Goal: Transaction & Acquisition: Purchase product/service

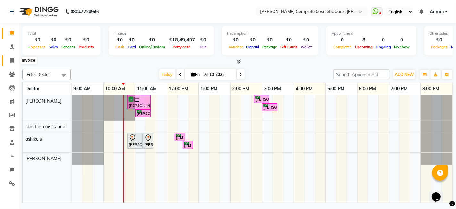
click at [12, 61] on icon at bounding box center [12, 60] width 4 height 5
select select "7560"
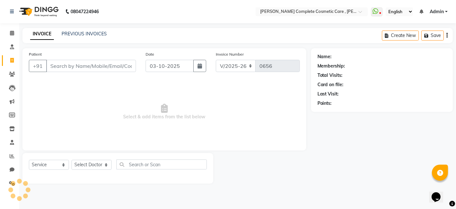
select select "product"
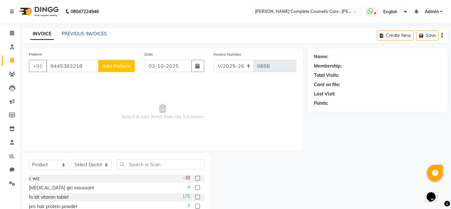
type input "9445383218"
click at [114, 68] on span "Add Patient" at bounding box center [116, 66] width 29 height 6
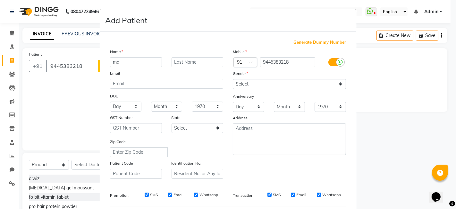
type input "m"
type input "d"
type input "Dr"
click at [174, 61] on input "text" at bounding box center [198, 62] width 52 height 10
type input "[PERSON_NAME]"
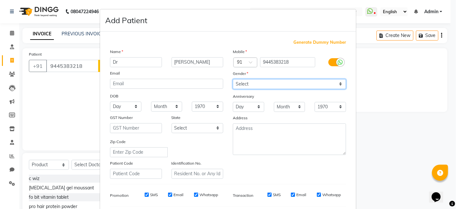
click at [240, 84] on select "Select Male Female Other Prefer Not To Say" at bounding box center [289, 84] width 113 height 10
select select "female"
click at [233, 79] on select "Select Male Female Other Prefer Not To Say" at bounding box center [289, 84] width 113 height 10
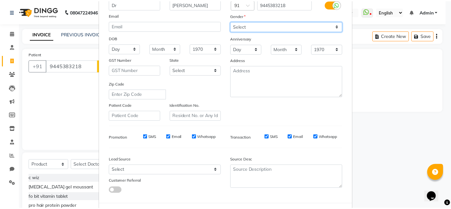
scroll to position [87, 0]
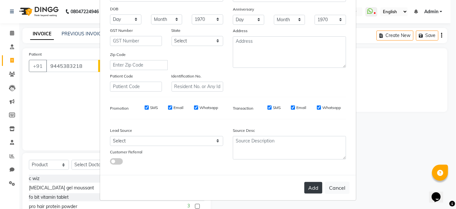
click at [312, 187] on button "Add" at bounding box center [313, 188] width 18 height 12
select select
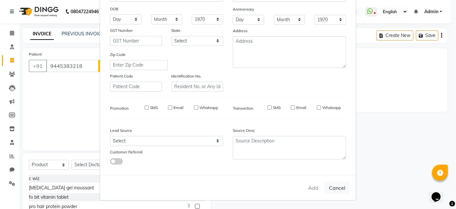
select select
checkbox input "false"
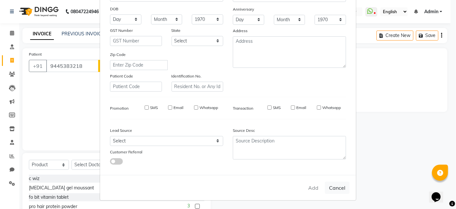
checkbox input "false"
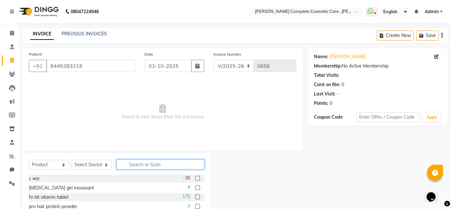
click at [149, 164] on input "text" at bounding box center [160, 164] width 88 height 10
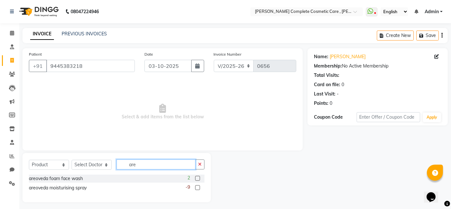
type input "are"
click at [197, 176] on label at bounding box center [197, 177] width 5 height 5
click at [197, 176] on input "checkbox" at bounding box center [197, 178] width 4 height 4
checkbox input "false"
click at [85, 165] on select "Select Doctor ashika s Dr. Asha Queen saranya k skin therapist yinmi srikanth" at bounding box center [92, 164] width 40 height 10
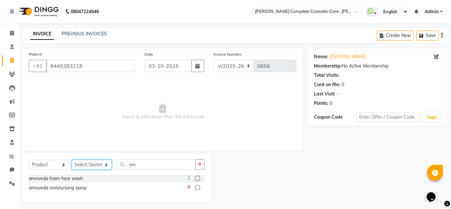
select select "67035"
click at [72, 159] on select "Select Doctor ashika s Dr. Asha Queen saranya k skin therapist yinmi srikanth" at bounding box center [92, 164] width 40 height 10
click at [197, 177] on label at bounding box center [197, 177] width 5 height 5
click at [197, 177] on input "checkbox" at bounding box center [197, 178] width 4 height 4
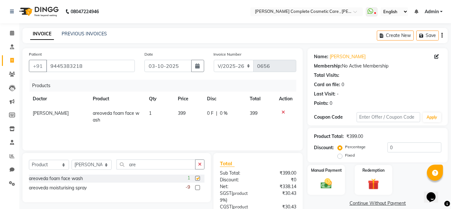
checkbox input "false"
click at [197, 164] on button "button" at bounding box center [199, 164] width 9 height 10
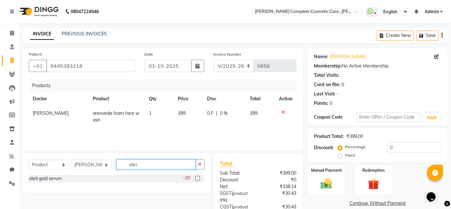
type input "obri"
click at [198, 177] on label at bounding box center [197, 177] width 5 height 5
click at [198, 177] on input "checkbox" at bounding box center [197, 178] width 4 height 4
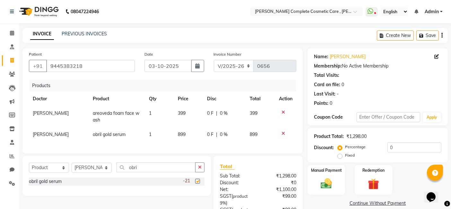
checkbox input "false"
click at [200, 172] on button "button" at bounding box center [199, 167] width 9 height 10
type input "toca"
click at [197, 183] on label at bounding box center [197, 180] width 5 height 5
click at [197, 183] on input "checkbox" at bounding box center [197, 181] width 4 height 4
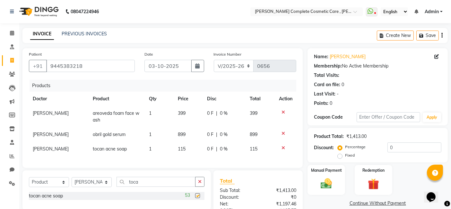
checkbox input "false"
click at [197, 186] on button "button" at bounding box center [199, 181] width 9 height 10
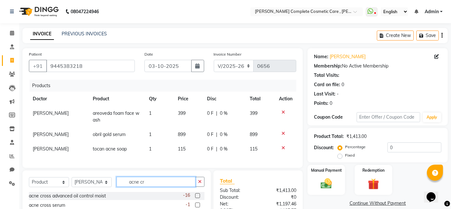
type input "acne cr"
click at [197, 198] on label at bounding box center [197, 195] width 5 height 5
click at [197, 198] on input "checkbox" at bounding box center [197, 195] width 4 height 4
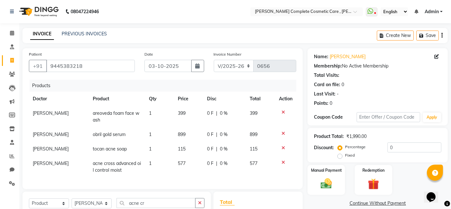
checkbox input "false"
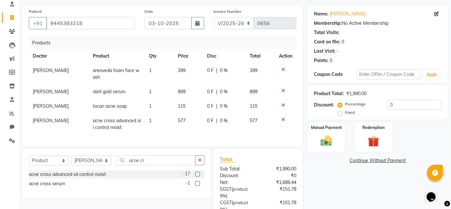
scroll to position [44, 0]
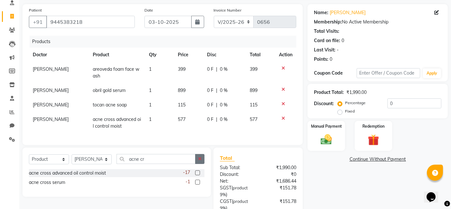
click at [202, 161] on button "button" at bounding box center [199, 159] width 9 height 10
type input "seek"
click at [199, 175] on label at bounding box center [197, 172] width 5 height 5
click at [199, 175] on input "checkbox" at bounding box center [197, 173] width 4 height 4
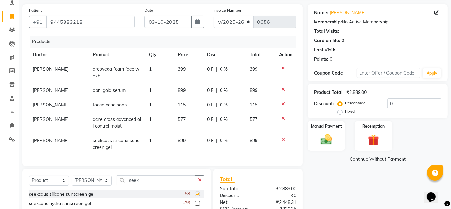
checkbox input "false"
click at [201, 182] on icon "button" at bounding box center [200, 179] width 4 height 4
click at [182, 117] on span "577" at bounding box center [182, 119] width 8 height 6
select select "67035"
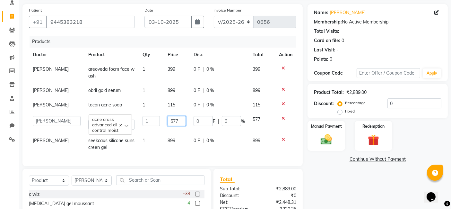
click at [182, 120] on input "577" at bounding box center [176, 121] width 19 height 10
type input "575"
click at [165, 185] on input "text" at bounding box center [160, 180] width 88 height 10
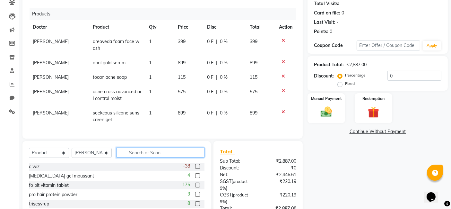
scroll to position [80, 0]
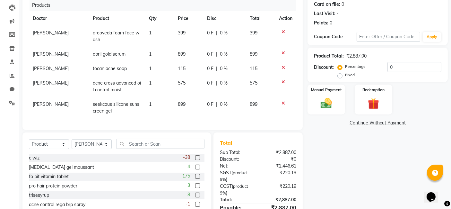
click at [186, 52] on td "899" at bounding box center [188, 54] width 29 height 14
select select "67035"
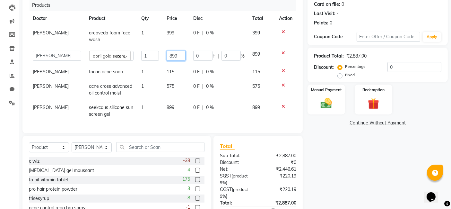
click at [176, 55] on input "899" at bounding box center [175, 56] width 19 height 10
type input "950"
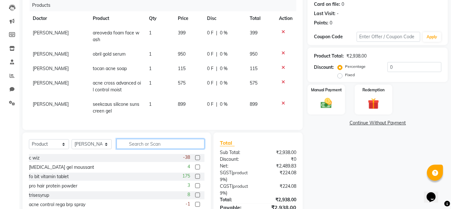
click at [176, 149] on input "text" at bounding box center [160, 144] width 88 height 10
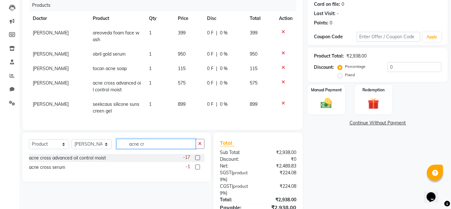
type input "acne cr"
click at [197, 169] on label at bounding box center [197, 166] width 5 height 5
click at [197, 169] on input "checkbox" at bounding box center [197, 167] width 4 height 4
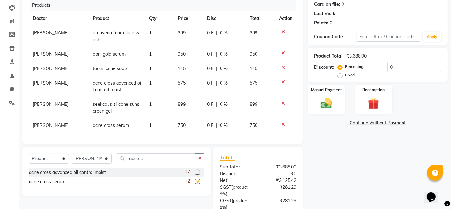
checkbox input "false"
click at [198, 162] on button "button" at bounding box center [199, 158] width 9 height 10
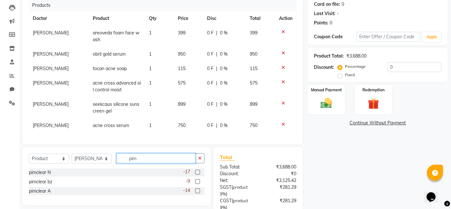
type input "pim"
click at [197, 174] on label at bounding box center [197, 171] width 5 height 5
click at [197, 174] on input "checkbox" at bounding box center [197, 172] width 4 height 4
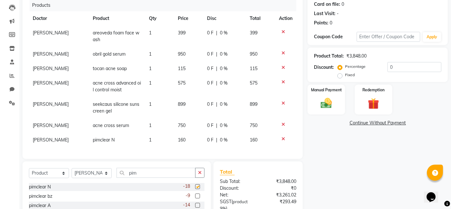
checkbox input "false"
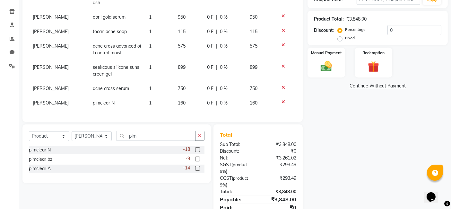
scroll to position [117, 0]
click at [197, 161] on label at bounding box center [197, 158] width 5 height 5
click at [197, 161] on input "checkbox" at bounding box center [197, 159] width 4 height 4
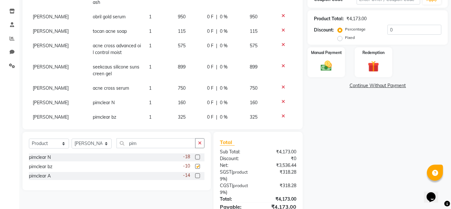
checkbox input "false"
click at [197, 174] on label at bounding box center [197, 175] width 5 height 5
click at [197, 174] on input "checkbox" at bounding box center [197, 176] width 4 height 4
checkbox input "false"
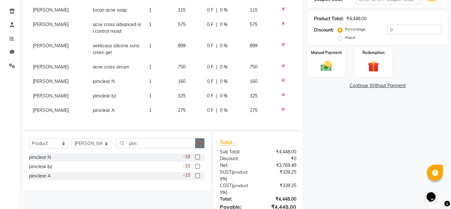
click at [198, 141] on icon "button" at bounding box center [200, 143] width 4 height 4
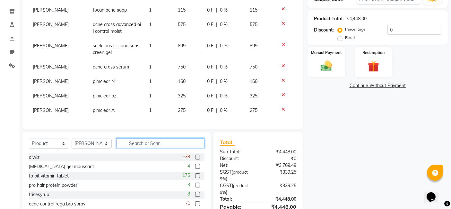
scroll to position [150, 0]
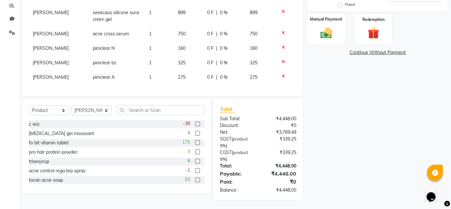
click at [321, 37] on img at bounding box center [326, 32] width 19 height 13
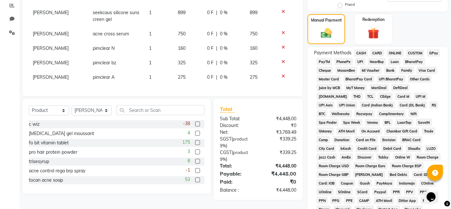
click at [431, 51] on span "GPay" at bounding box center [433, 52] width 13 height 7
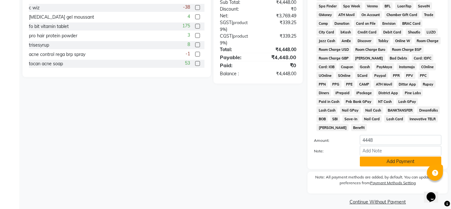
click at [392, 156] on button "Add Payment" at bounding box center [400, 161] width 81 height 10
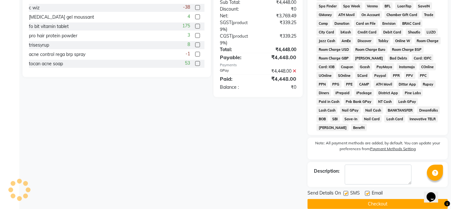
scroll to position [269, 0]
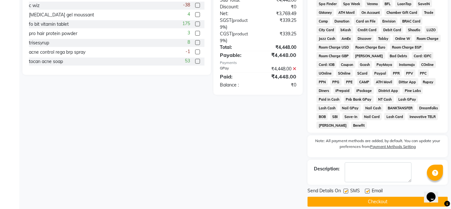
click at [361, 196] on button "Checkout" at bounding box center [377, 201] width 140 height 10
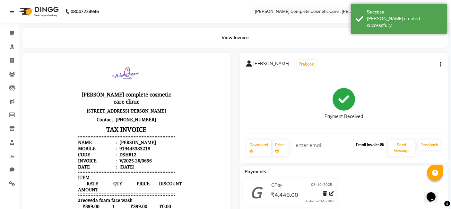
click at [370, 143] on button "Email Invoice" at bounding box center [370, 144] width 33 height 11
click at [399, 153] on button "Send Message" at bounding box center [402, 147] width 28 height 17
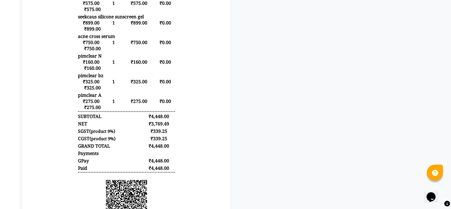
scroll to position [262, 0]
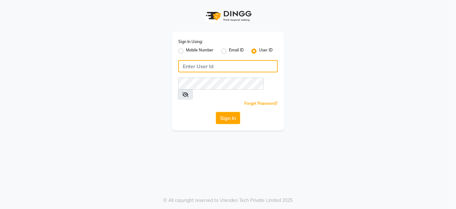
click at [209, 68] on input "Username" at bounding box center [227, 66] width 99 height 12
type input "queen123"
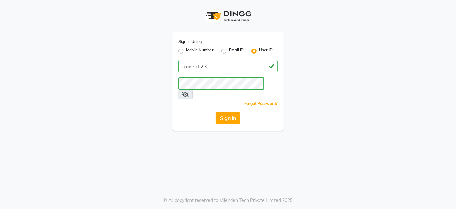
click at [286, 141] on div "Sign In Using: Mobile Number Email ID User ID queen123 Remember me Forgot Passw…" at bounding box center [228, 104] width 456 height 209
click at [227, 112] on button "Sign In" at bounding box center [228, 118] width 24 height 12
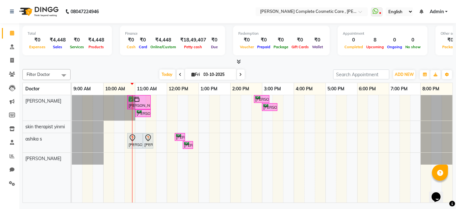
click at [190, 73] on span "Fri" at bounding box center [196, 74] width 12 height 5
select select "10"
select select "2025"
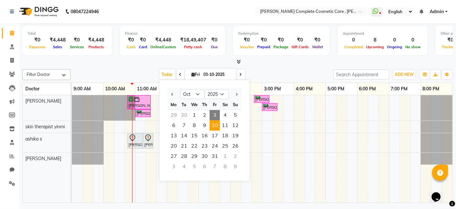
click at [218, 125] on span "10" at bounding box center [215, 125] width 10 height 10
type input "[DATE]"
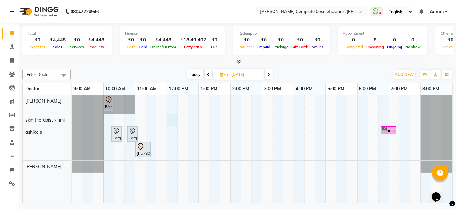
click at [171, 117] on div "RANYA, 10:00 AM-10:15 AM, Hollywood basic Karghi banglore, 10:15 AM-10:35 AM, A…" at bounding box center [262, 148] width 381 height 107
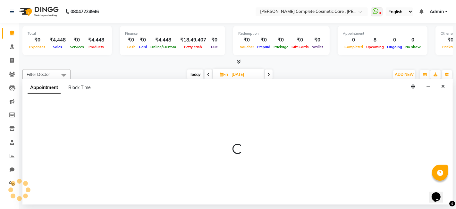
select select "70591"
select select "720"
select select "tentative"
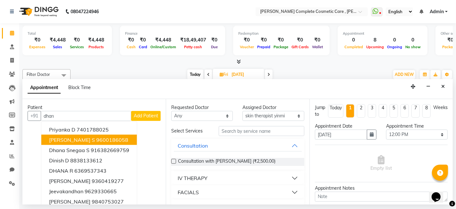
click at [96, 141] on ngb-highlight "9600186058" at bounding box center [112, 139] width 32 height 6
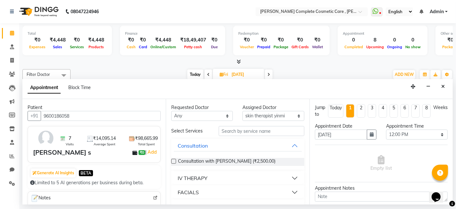
type input "9600186058"
click at [190, 115] on select "Any ashika s [PERSON_NAME] skin therapist [PERSON_NAME]" at bounding box center [202, 116] width 62 height 10
select select "83350"
click at [171, 111] on select "Any ashika s [PERSON_NAME] skin therapist [PERSON_NAME]" at bounding box center [202, 116] width 62 height 10
select select "83350"
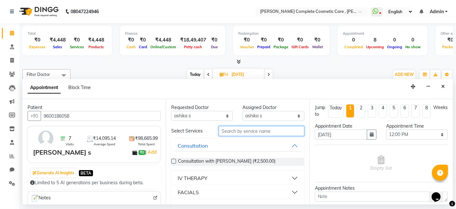
click at [240, 130] on input "text" at bounding box center [261, 131] width 85 height 10
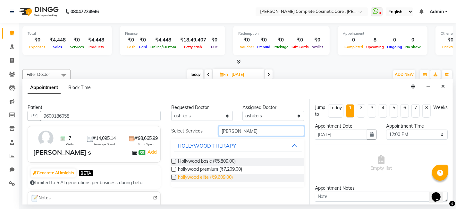
type input "[PERSON_NAME]"
click at [218, 177] on span "hollywood elite (₹9,609.00)" at bounding box center [205, 178] width 55 height 8
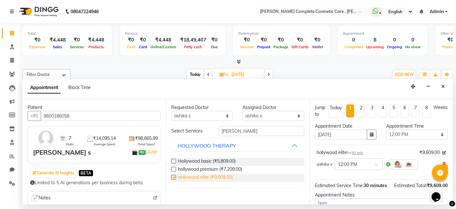
checkbox input "false"
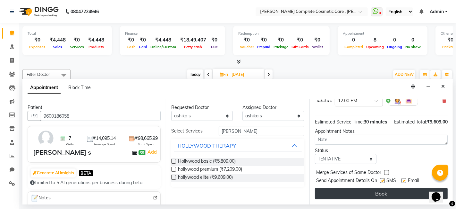
click at [355, 195] on button "Book" at bounding box center [381, 193] width 133 height 12
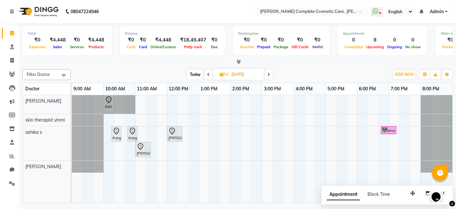
click at [194, 75] on span "Today" at bounding box center [195, 74] width 16 height 10
type input "03-10-2025"
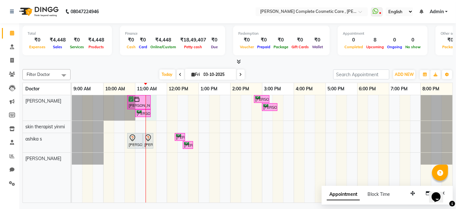
click at [156, 119] on div "[PERSON_NAME] k, TK01, 10:45 AM-11:30 AM, pumkin facial elite sathya s, TK04, 0…" at bounding box center [262, 148] width 381 height 107
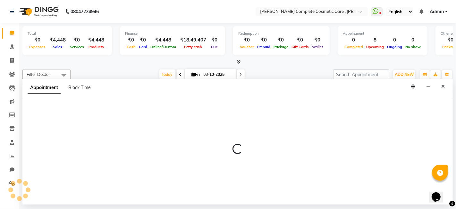
select select "67035"
select select "675"
select select "tentative"
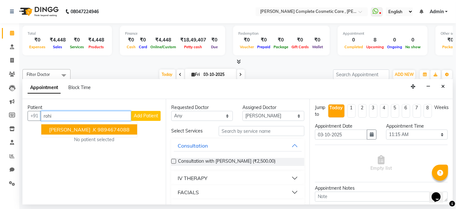
click at [98, 127] on ngb-highlight "9894674088" at bounding box center [114, 129] width 32 height 6
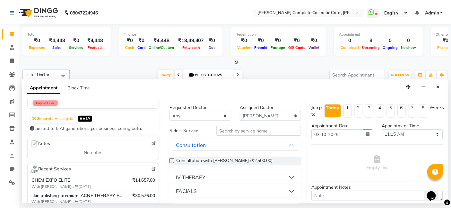
scroll to position [65, 0]
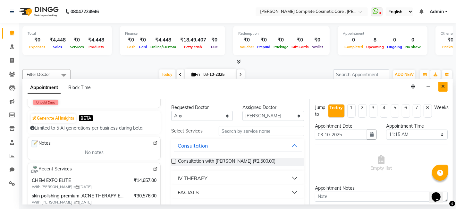
type input "9894674088"
click at [440, 90] on button "Close" at bounding box center [443, 86] width 9 height 10
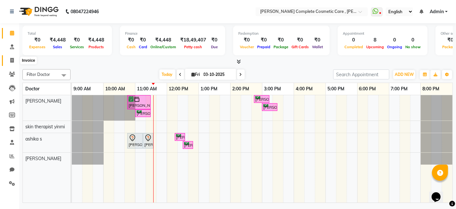
click at [10, 57] on span at bounding box center [11, 60] width 11 height 7
select select "service"
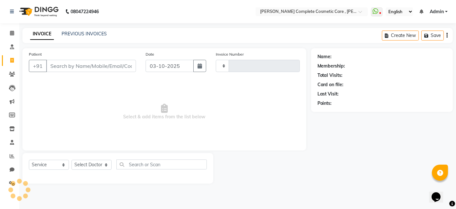
type input "0657"
select select "7560"
select select "product"
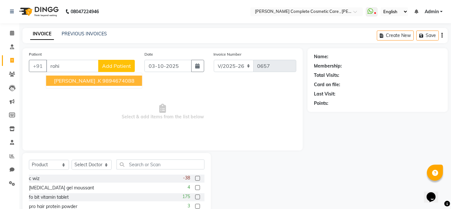
click at [59, 82] on span "[PERSON_NAME] .K" at bounding box center [77, 80] width 47 height 6
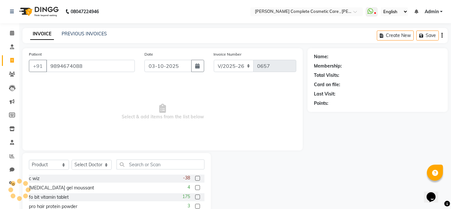
type input "9894674088"
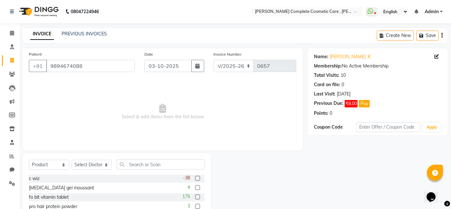
click at [81, 38] on div "INVOICE PREVIOUS INVOICES Create New Save" at bounding box center [234, 35] width 425 height 15
click at [80, 36] on link "PREVIOUS INVOICES" at bounding box center [84, 34] width 45 height 6
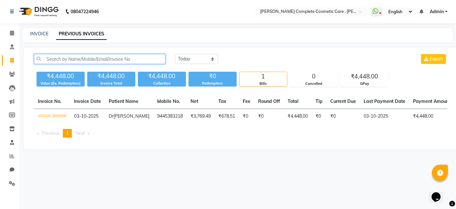
click at [121, 60] on input "text" at bounding box center [100, 59] width 132 height 10
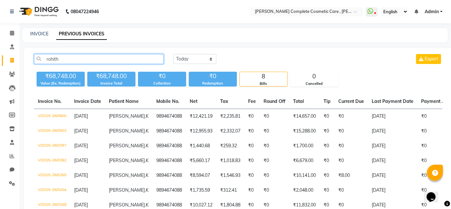
type input "rohith"
click at [118, 122] on td "[PERSON_NAME] .K" at bounding box center [128, 116] width 47 height 15
